Goal: Information Seeking & Learning: Learn about a topic

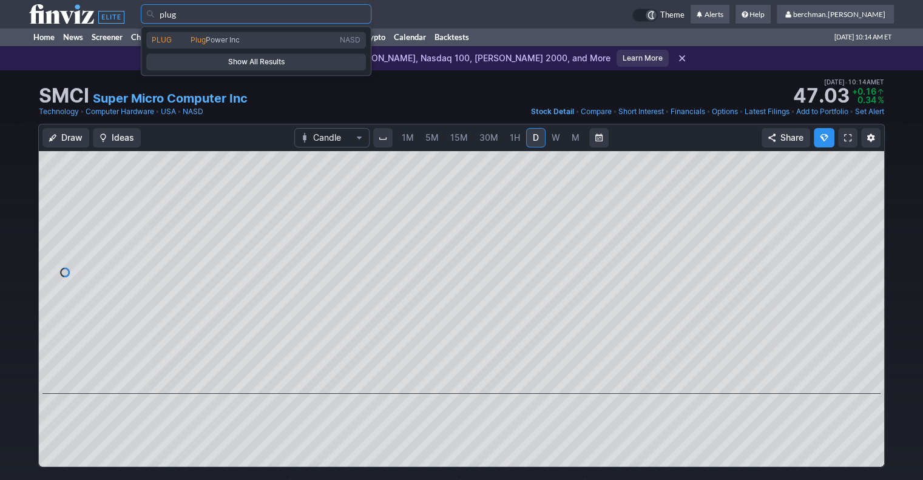
click at [288, 39] on span "Plug Power Inc" at bounding box center [262, 40] width 149 height 10
type input "PLUG"
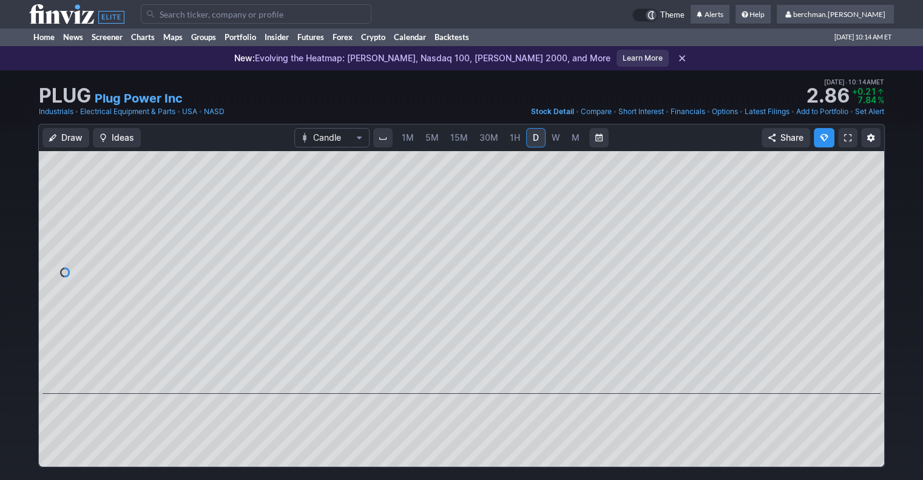
click at [433, 142] on span "5M" at bounding box center [432, 137] width 13 height 10
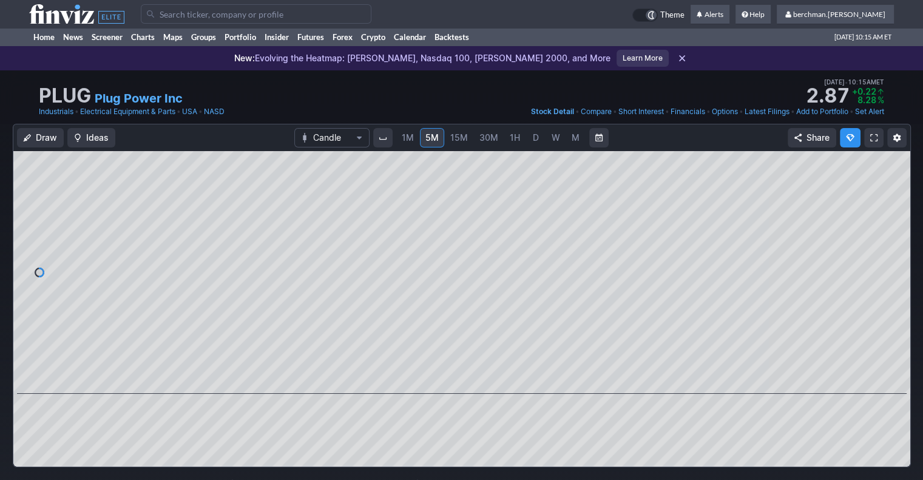
click at [351, 13] on input "Search" at bounding box center [256, 13] width 231 height 19
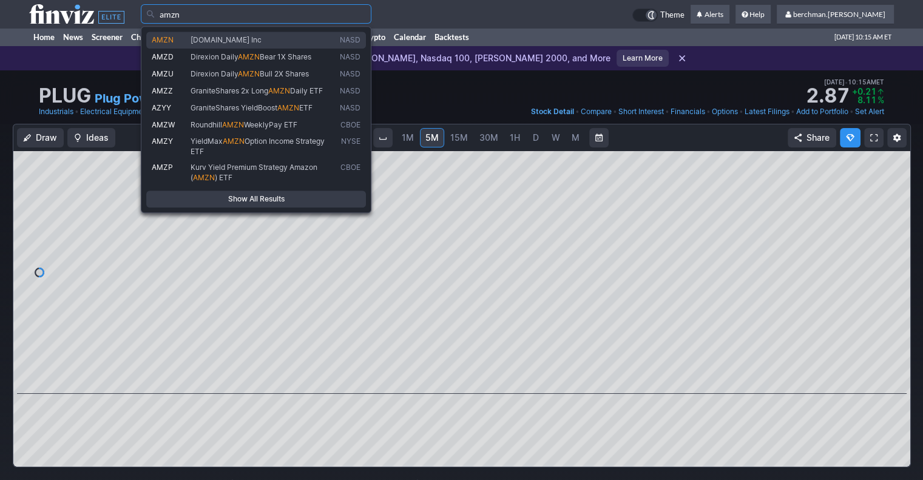
click at [334, 43] on span "[DOMAIN_NAME] Inc" at bounding box center [262, 40] width 149 height 10
type input "AMZN"
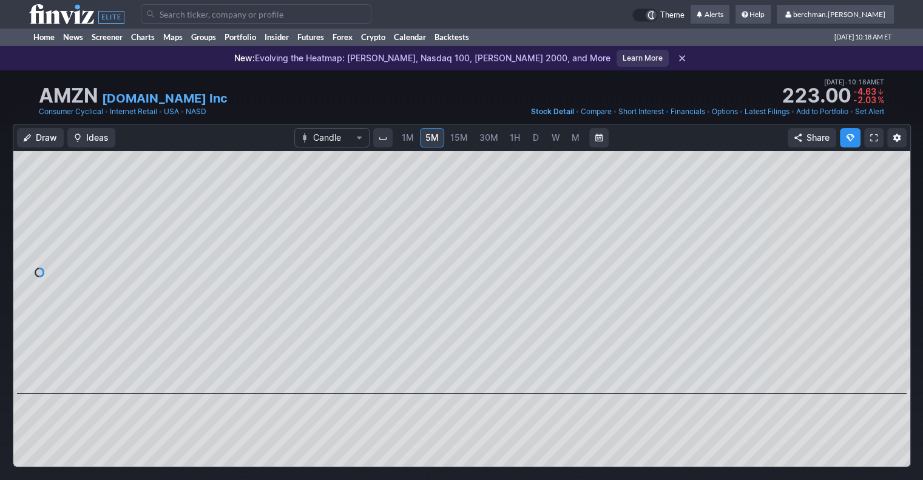
click at [287, 18] on input "Search" at bounding box center [256, 13] width 231 height 19
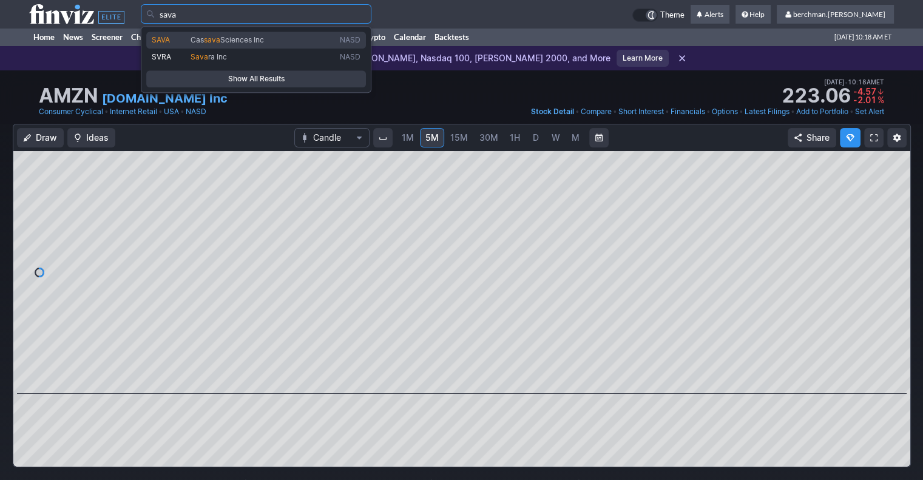
click at [274, 38] on span "Cas sava Sciences Inc" at bounding box center [262, 40] width 149 height 10
type input "SAVA"
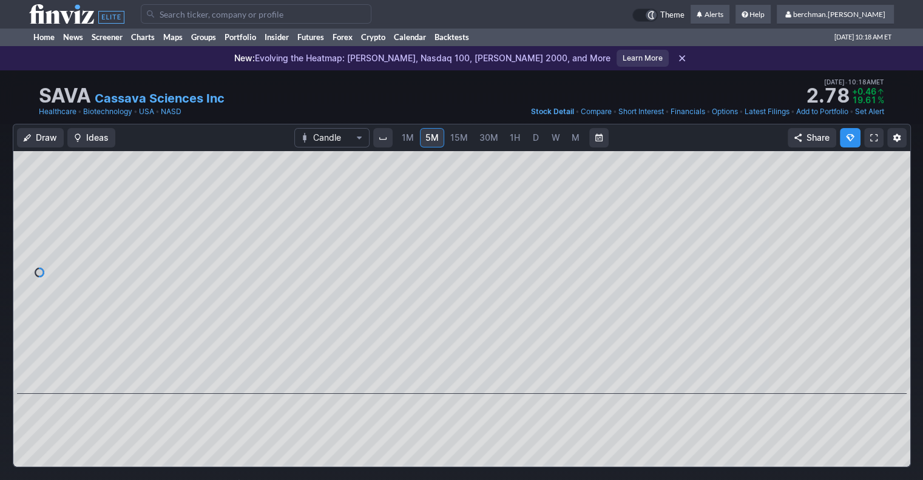
click at [533, 140] on span "D" at bounding box center [536, 137] width 6 height 10
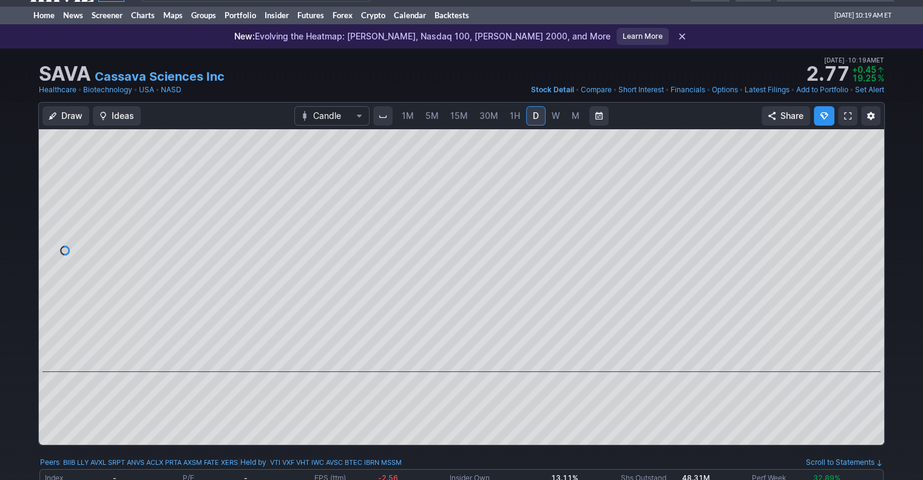
scroll to position [22, 0]
click at [436, 112] on span "5M" at bounding box center [432, 115] width 13 height 10
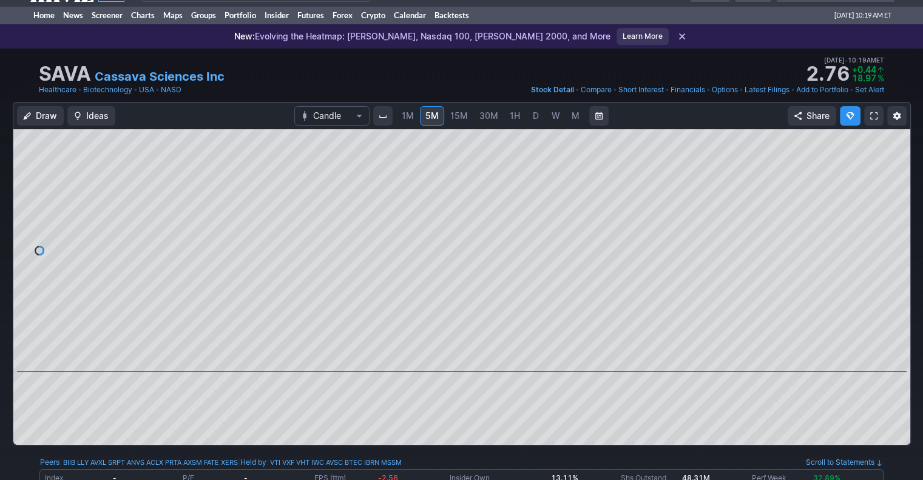
click at [533, 120] on span "D" at bounding box center [536, 115] width 6 height 10
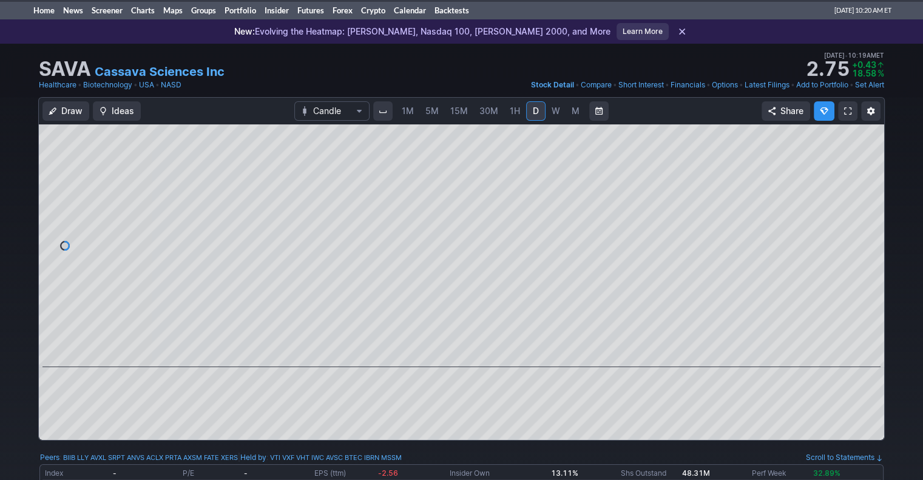
scroll to position [24, 0]
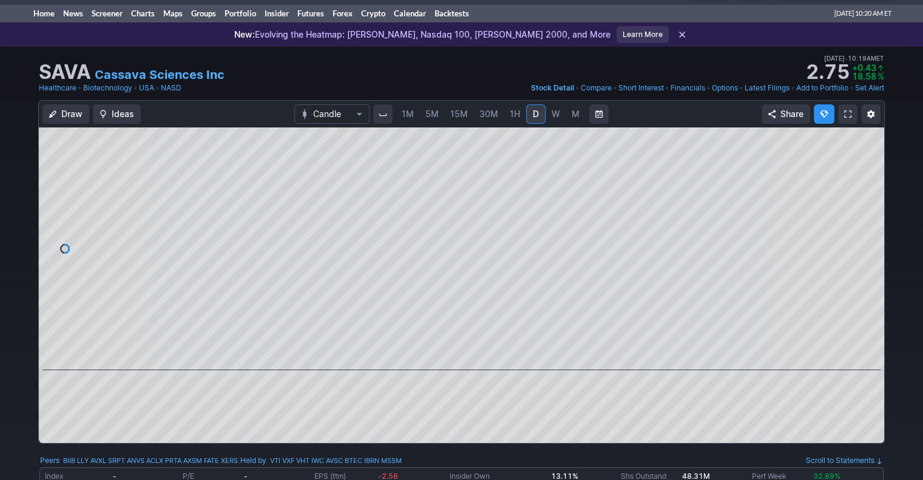
click at [432, 121] on link "5M" at bounding box center [432, 113] width 24 height 19
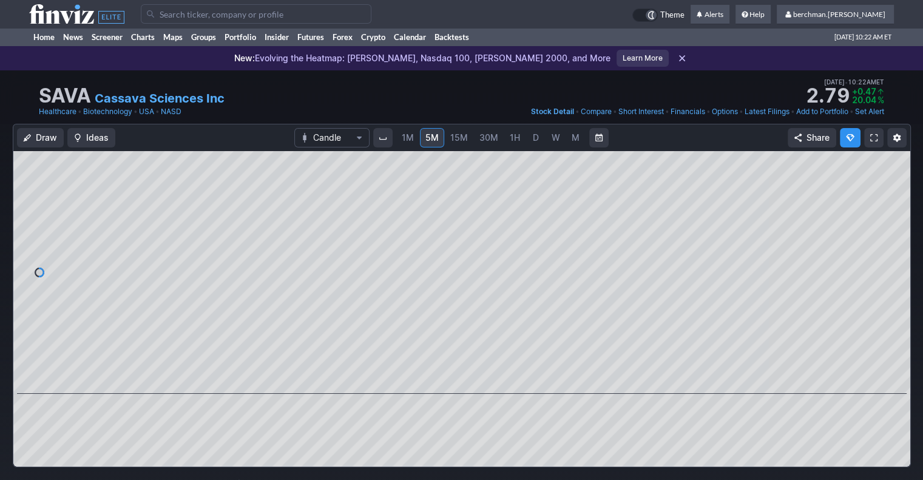
click at [232, 19] on input "Search" at bounding box center [256, 13] width 231 height 19
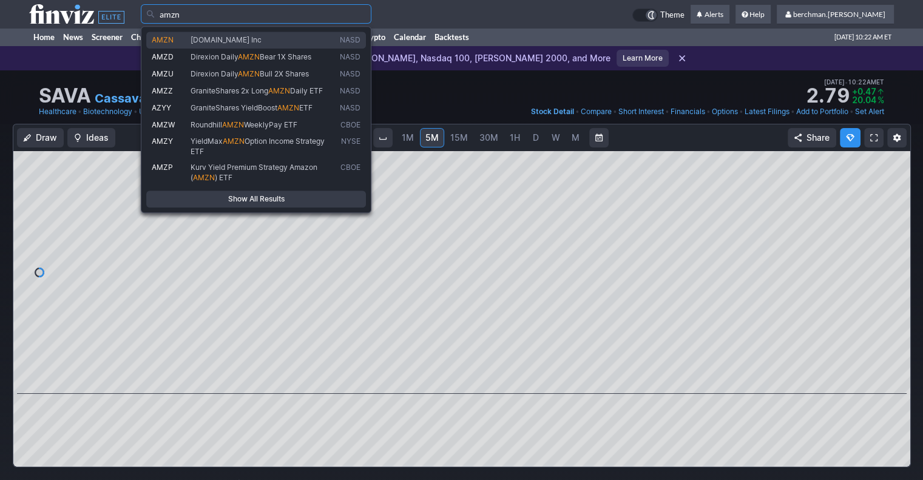
click at [238, 39] on span "[DOMAIN_NAME] Inc" at bounding box center [226, 39] width 71 height 9
type input "AMZN"
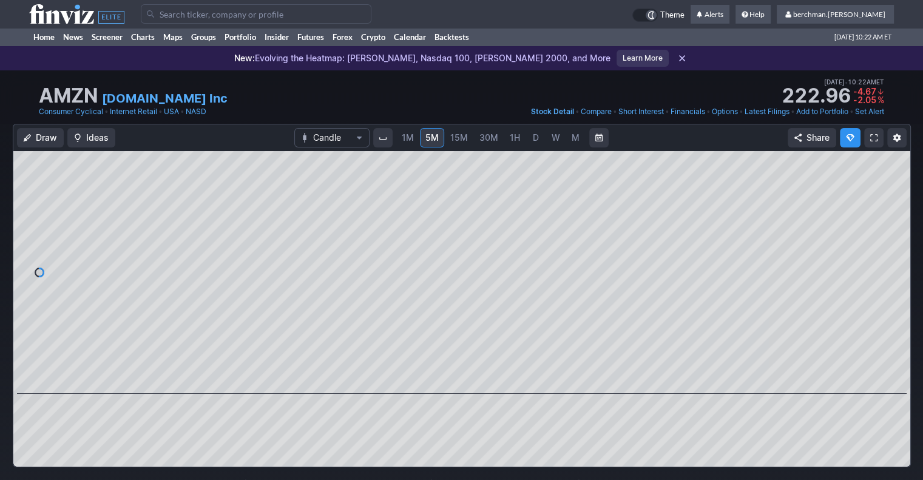
click at [541, 141] on link "D" at bounding box center [535, 137] width 19 height 19
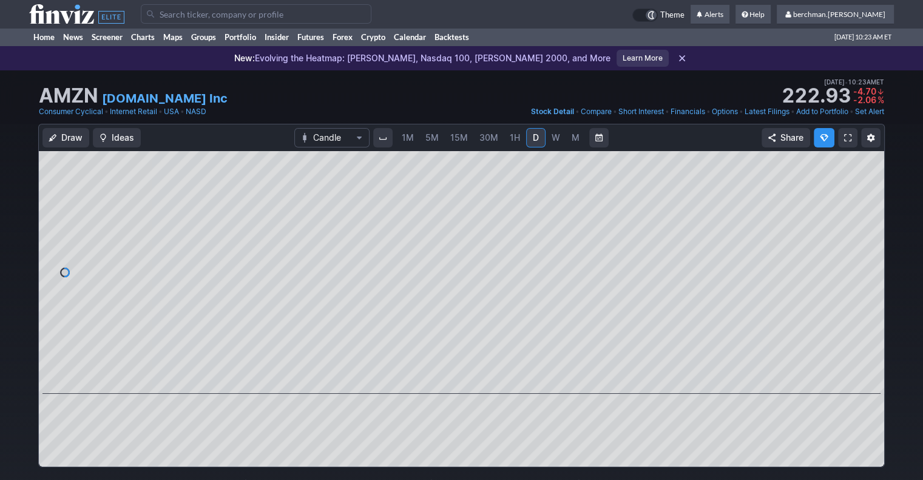
click at [436, 141] on span "5M" at bounding box center [432, 137] width 13 height 10
